Goal: Contribute content: Add original content to the website for others to see

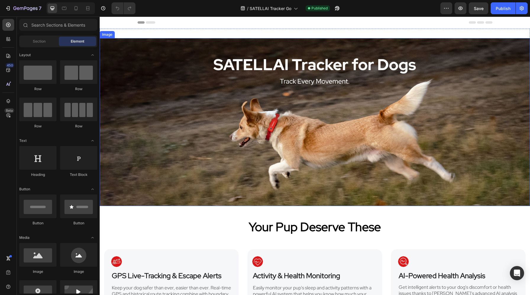
click at [194, 70] on img at bounding box center [315, 122] width 431 height 168
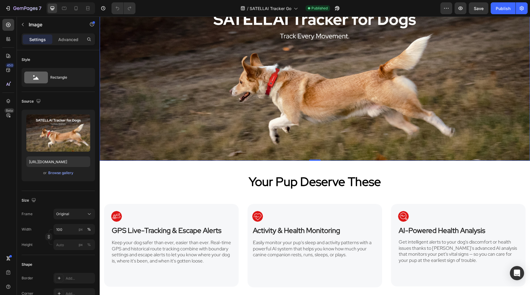
scroll to position [109, 0]
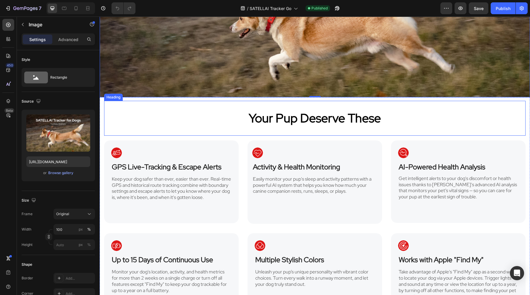
click at [264, 114] on h2 "Your Pup Deserve These" at bounding box center [315, 118] width 422 height 35
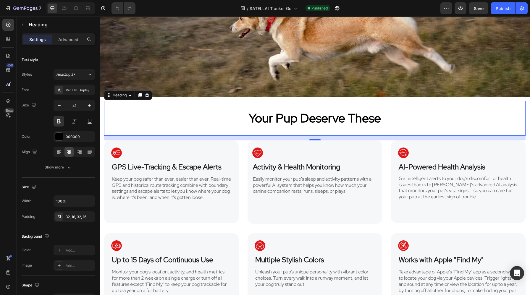
click at [267, 111] on h2 "Your Pup Deserve These" at bounding box center [315, 118] width 422 height 35
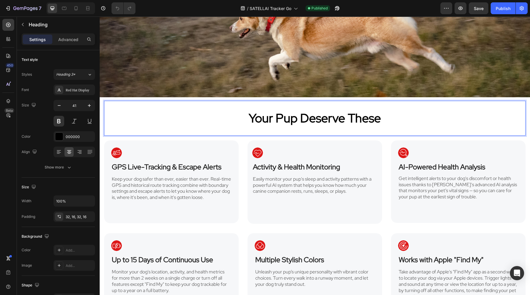
click at [205, 118] on p "Your Pup Deserve These" at bounding box center [315, 118] width 412 height 16
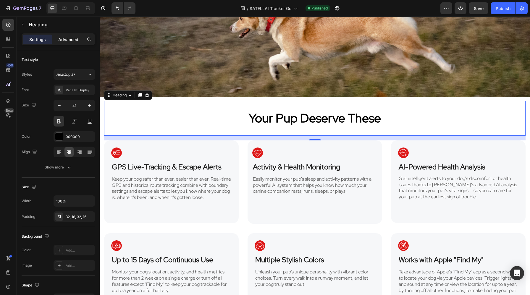
click at [68, 44] on div "Advanced" at bounding box center [69, 39] width 30 height 9
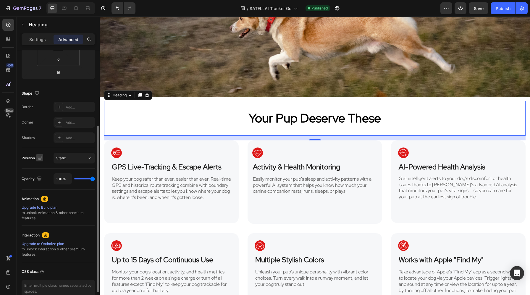
scroll to position [149, 0]
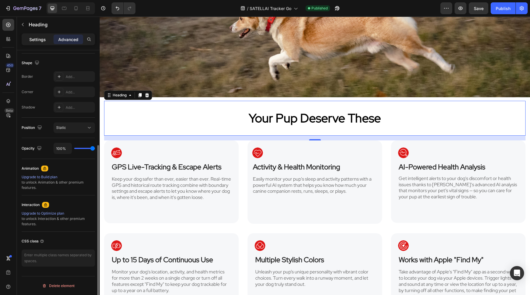
click at [38, 41] on p "Settings" at bounding box center [37, 39] width 17 height 6
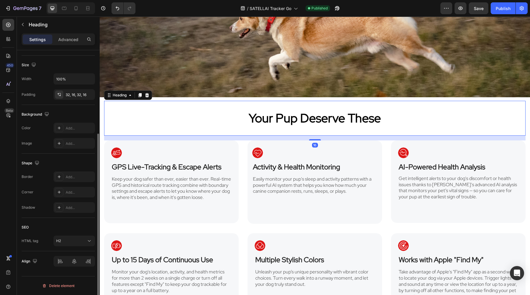
scroll to position [122, 0]
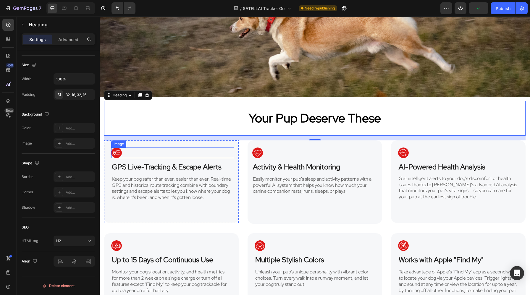
click at [183, 151] on div at bounding box center [172, 153] width 123 height 11
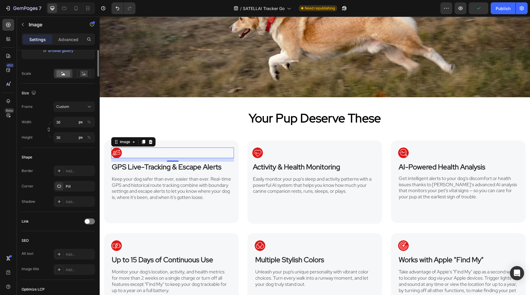
scroll to position [0, 0]
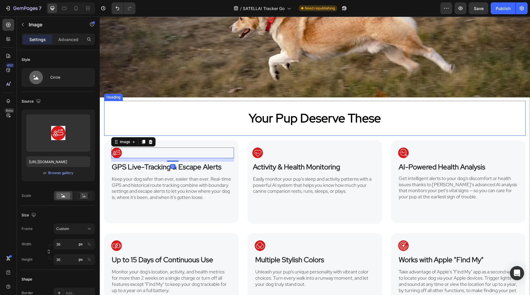
click at [205, 112] on p "Your Pup Deserve These" at bounding box center [315, 118] width 412 height 16
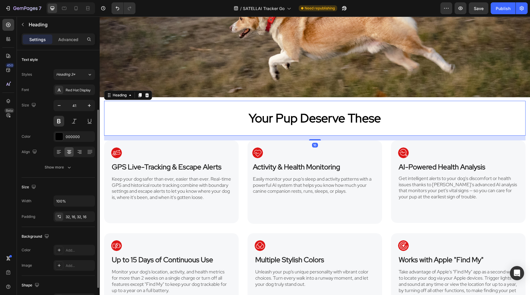
scroll to position [118, 0]
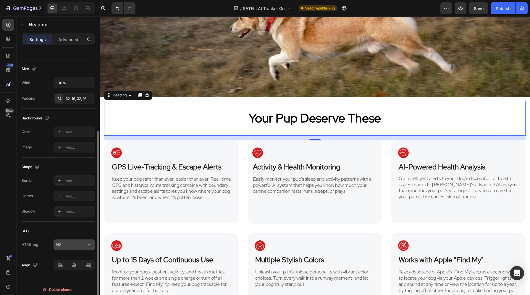
click at [67, 247] on div "H2" at bounding box center [71, 244] width 30 height 5
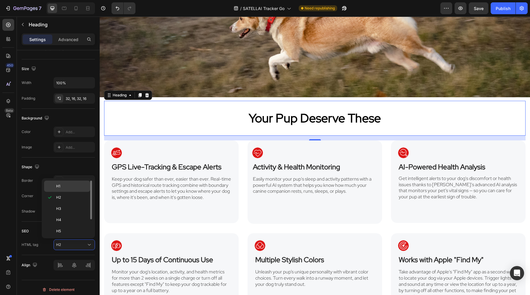
click at [71, 187] on p "H1" at bounding box center [71, 186] width 31 height 5
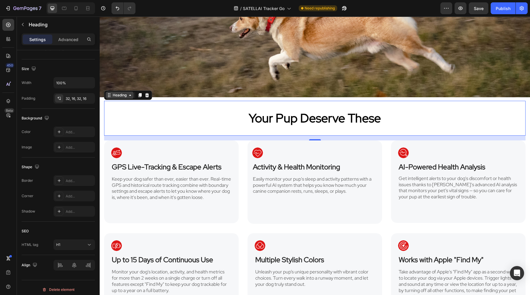
click at [129, 96] on icon at bounding box center [130, 95] width 5 height 5
click at [495, 10] on button "Publish" at bounding box center [503, 8] width 25 height 12
